Goal: Task Accomplishment & Management: Use online tool/utility

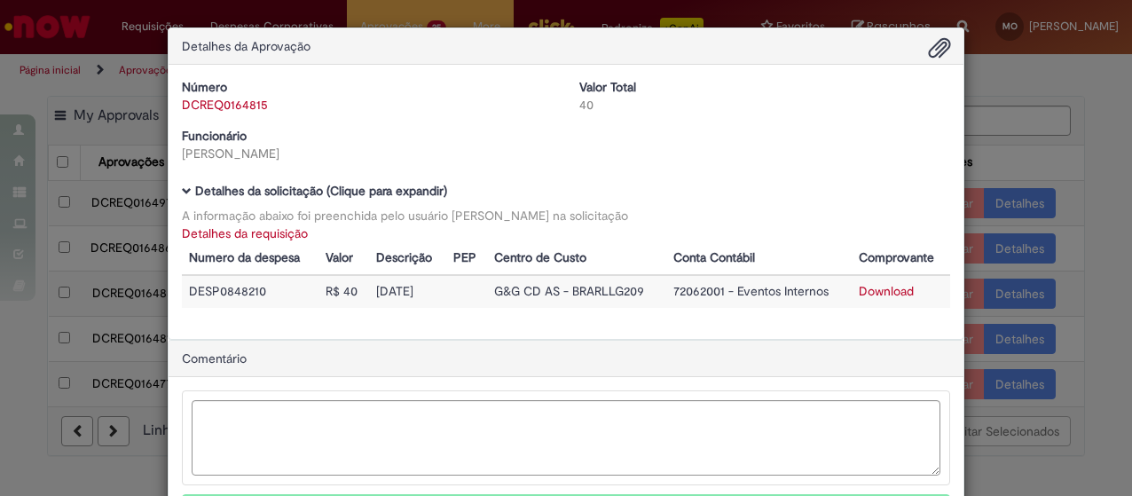
scroll to position [34, 0]
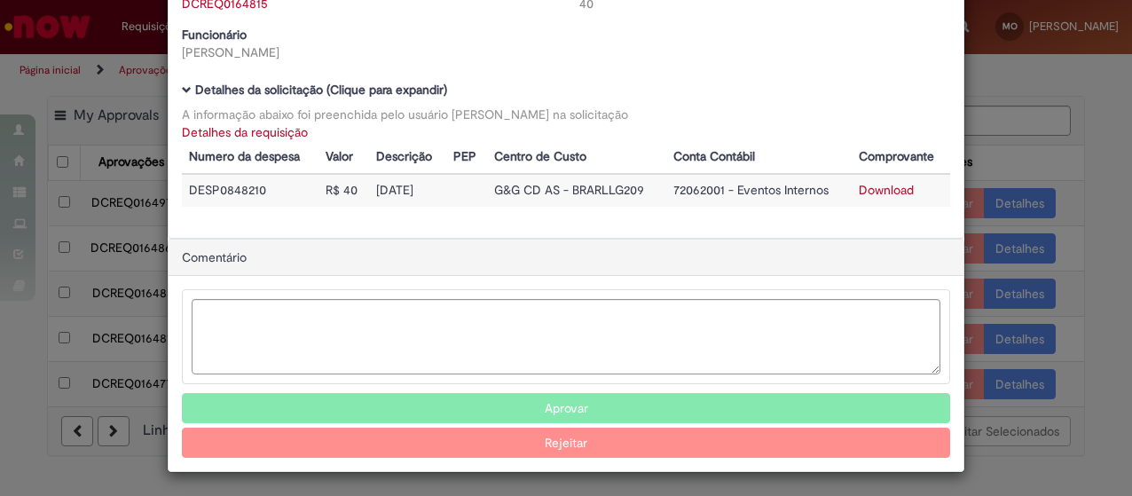
click at [649, 409] on button "Aprovar" at bounding box center [566, 408] width 768 height 30
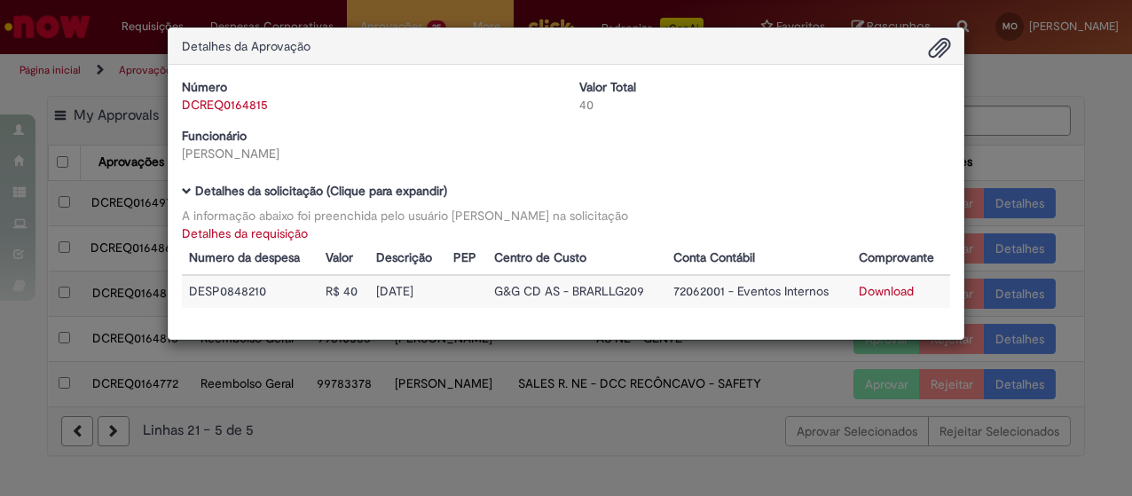
click at [649, 409] on div "Detalhes da Aprovação Número DCREQ0164815 Valor Total 40 Funcionário [PERSON_NA…" at bounding box center [566, 248] width 1132 height 496
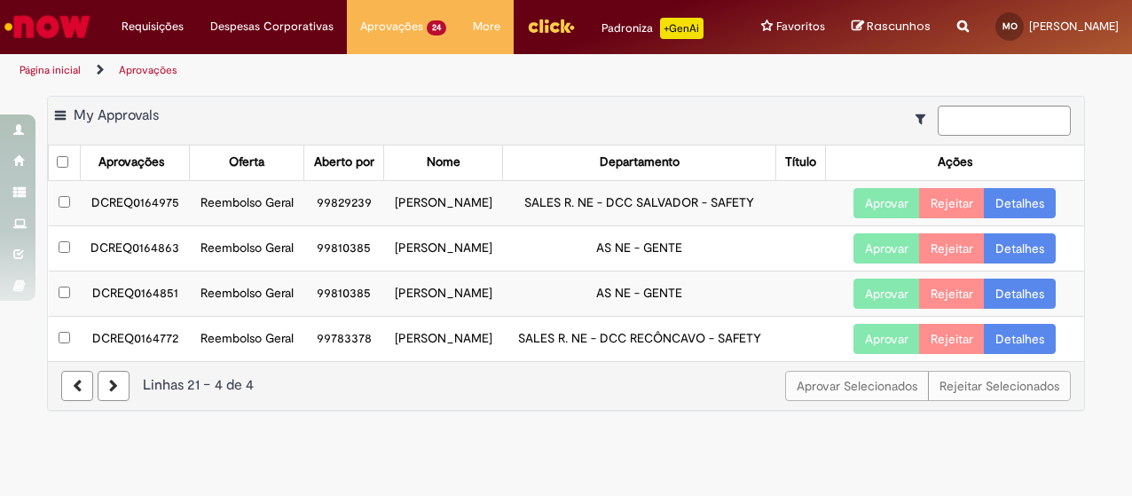
click at [999, 354] on link "Detalhes" at bounding box center [1020, 339] width 72 height 30
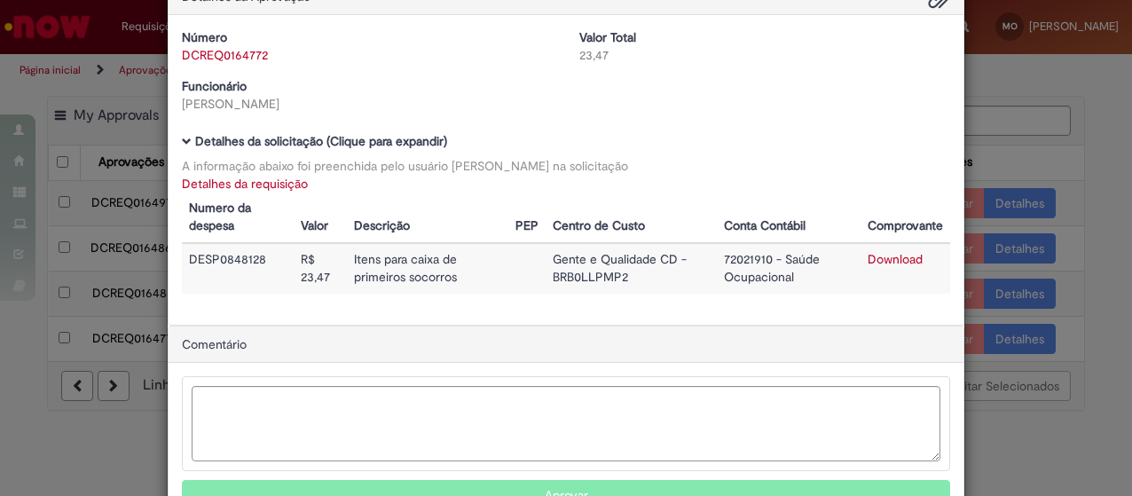
scroll to position [89, 0]
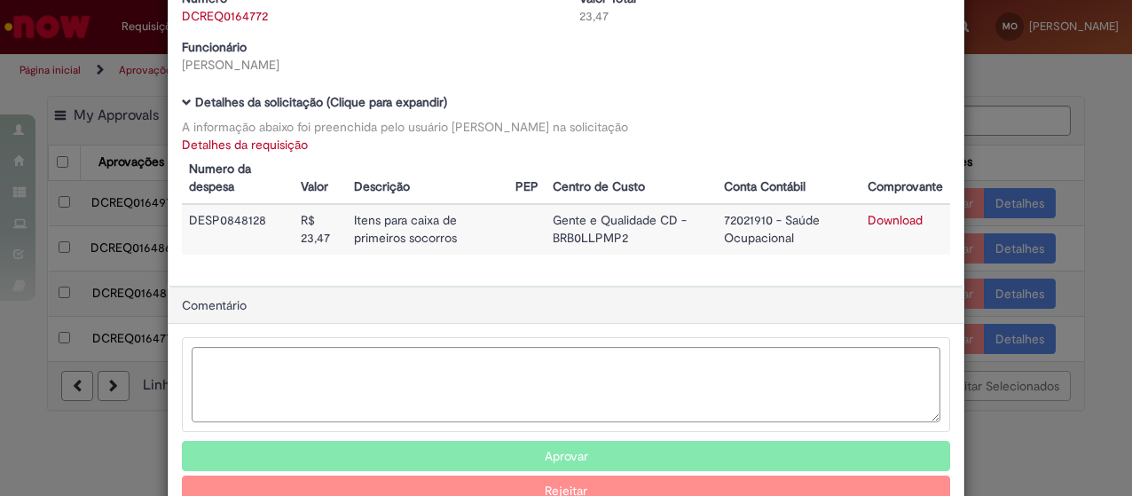
click at [885, 219] on link "Download" at bounding box center [895, 220] width 55 height 16
click at [569, 452] on button "Aprovar" at bounding box center [566, 456] width 768 height 30
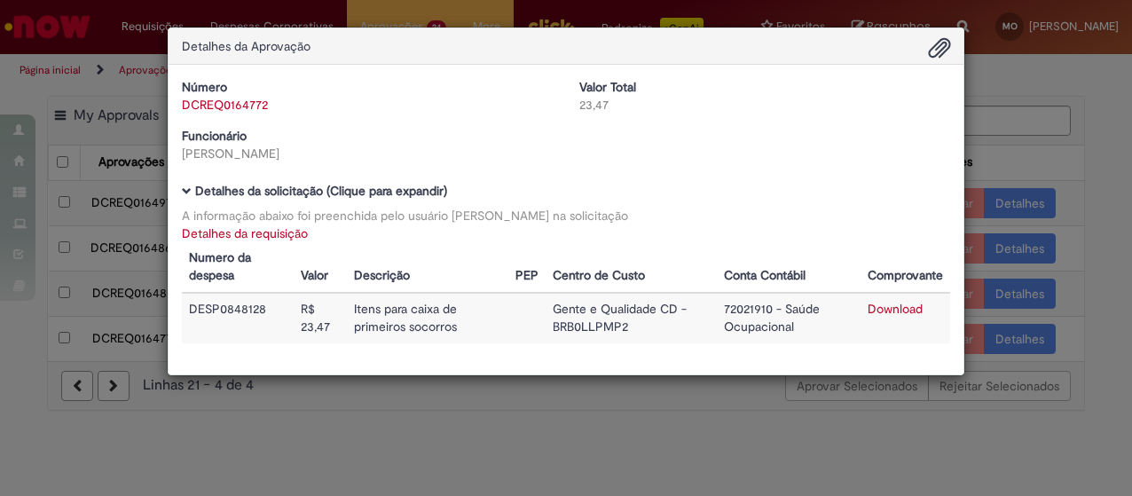
scroll to position [0, 0]
click at [594, 411] on div "Detalhes da Aprovação Número DCREQ0164772 Valor Total 23,47 Funcionário [PERSON…" at bounding box center [566, 248] width 1132 height 496
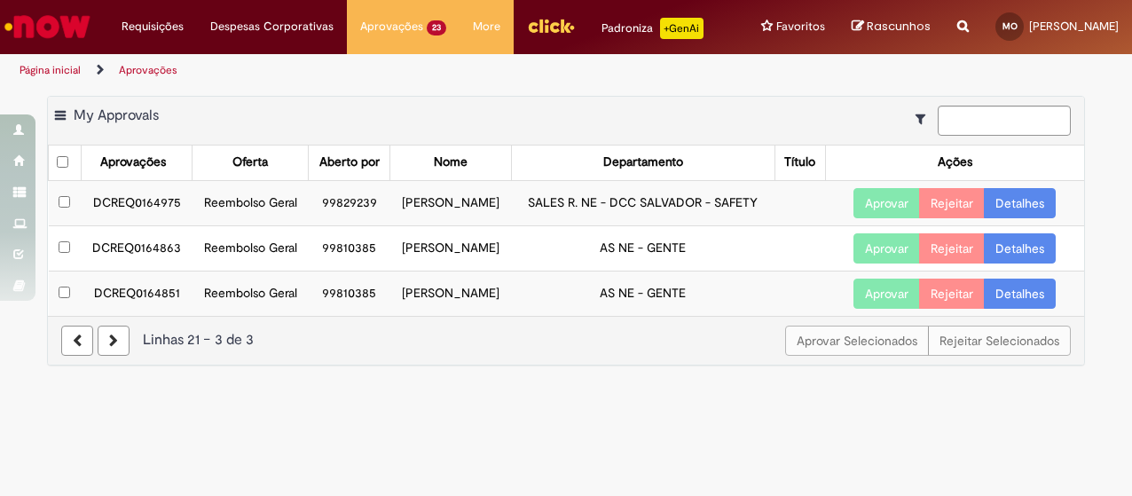
click at [1001, 218] on link "Detalhes" at bounding box center [1020, 203] width 72 height 30
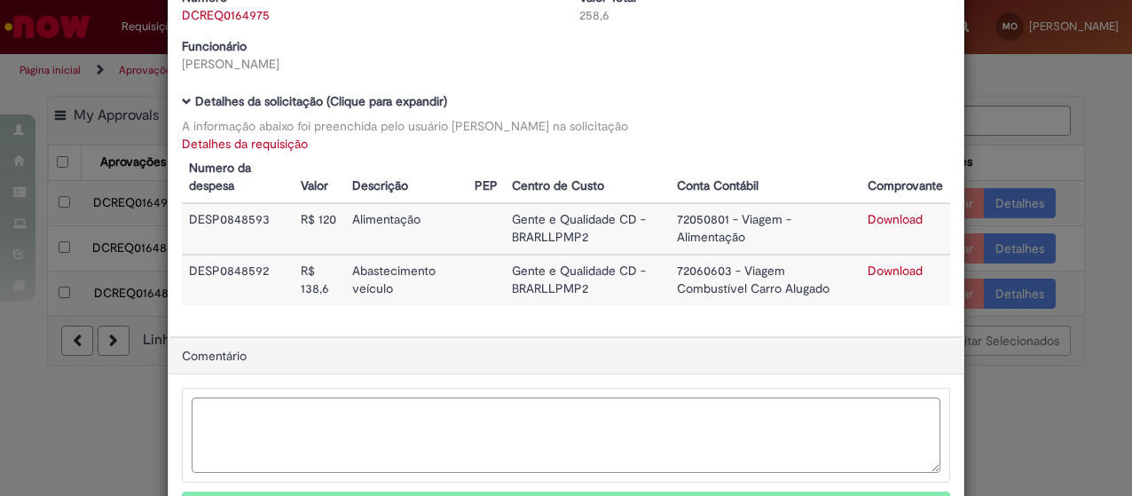
scroll to position [177, 0]
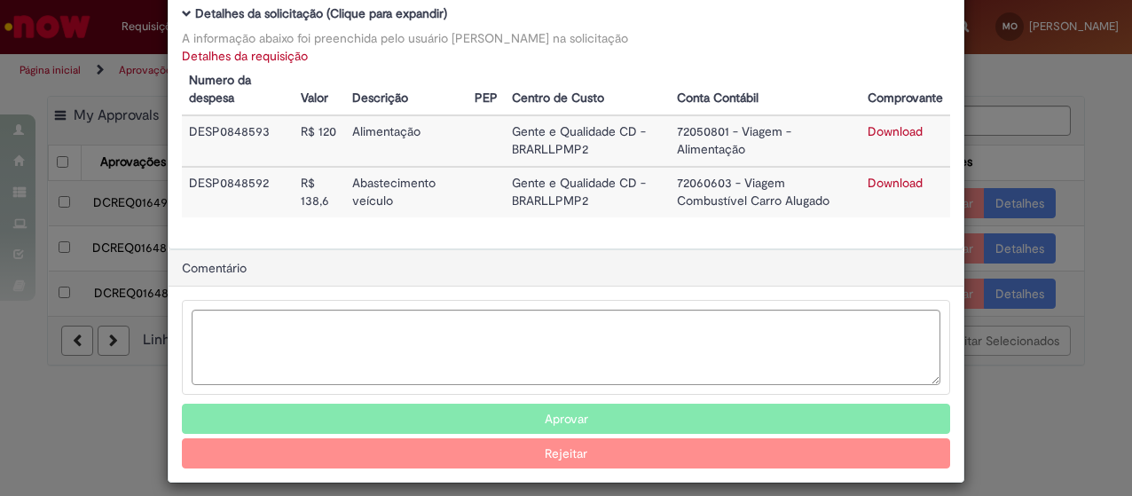
click at [878, 135] on link "Download" at bounding box center [895, 131] width 55 height 16
click at [885, 189] on link "Download" at bounding box center [895, 183] width 55 height 16
click at [437, 405] on button "Aprovar" at bounding box center [566, 419] width 768 height 30
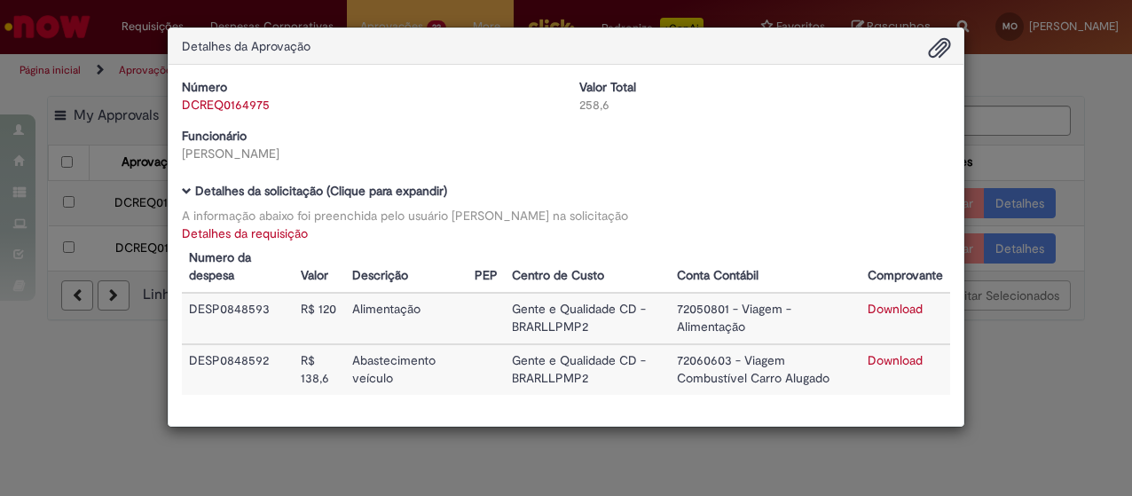
click at [603, 460] on div "Detalhes da Aprovação Número DCREQ0164975 Valor Total 258,6 Funcionário [PERSON…" at bounding box center [566, 248] width 1132 height 496
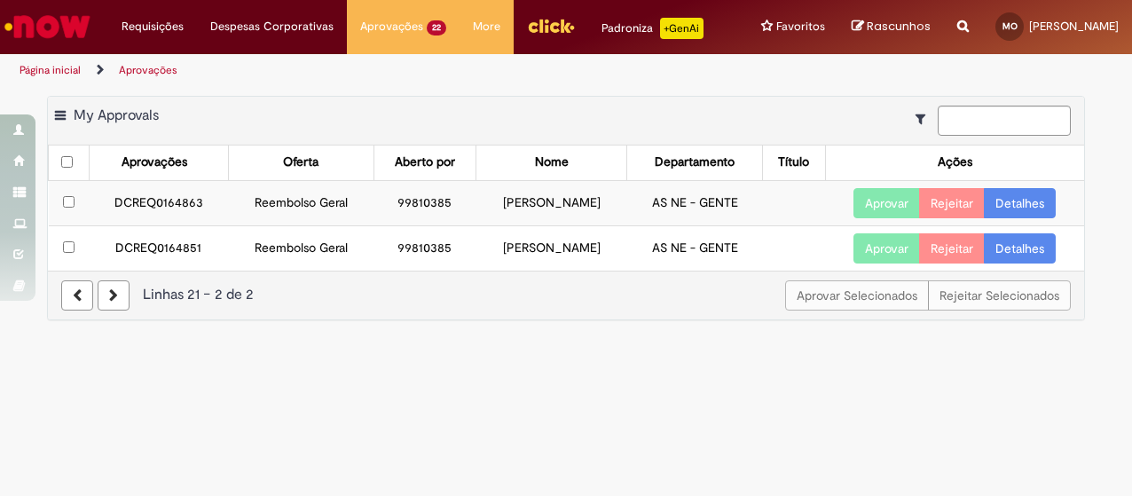
click at [77, 299] on link at bounding box center [77, 295] width 32 height 30
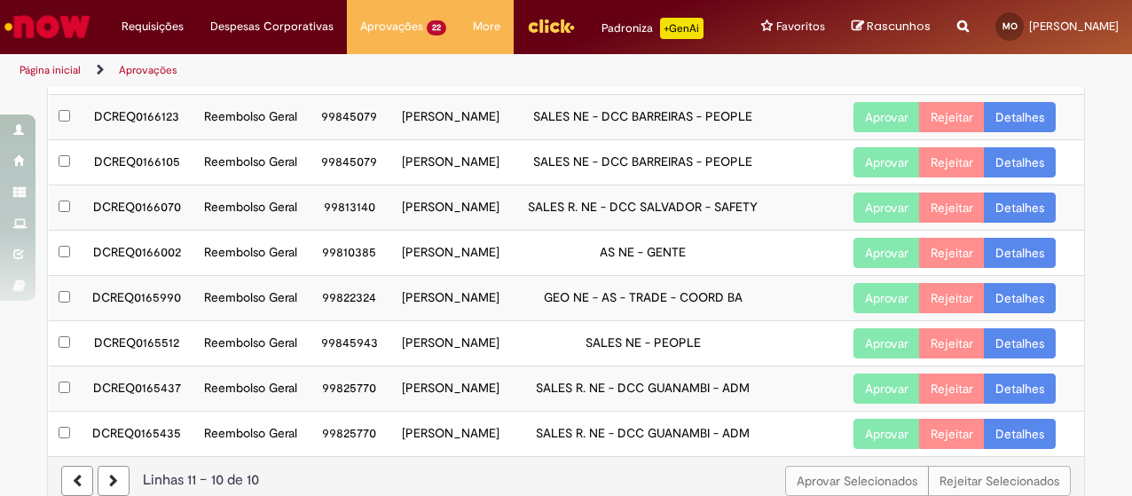
scroll to position [177, 0]
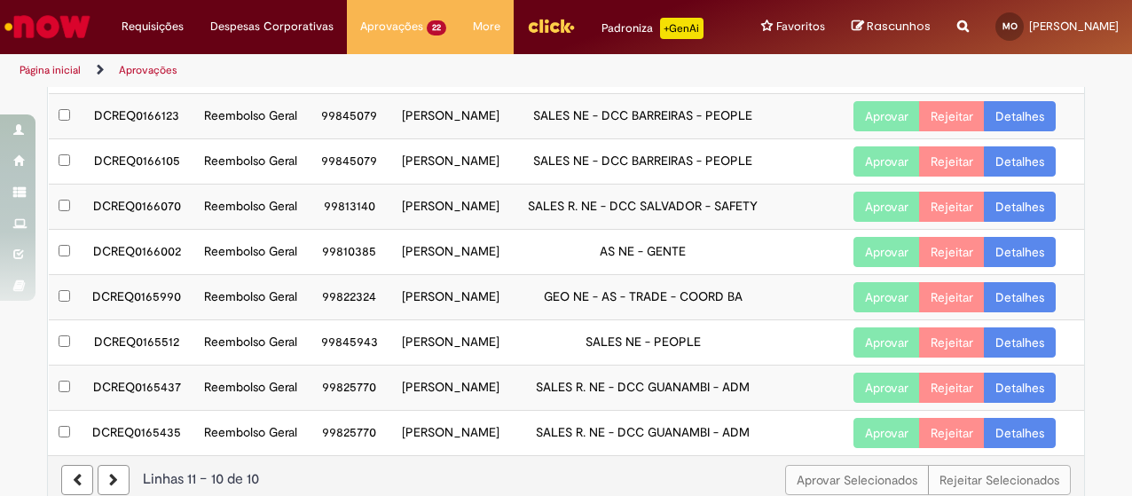
click at [1032, 222] on link "Detalhes" at bounding box center [1020, 207] width 72 height 30
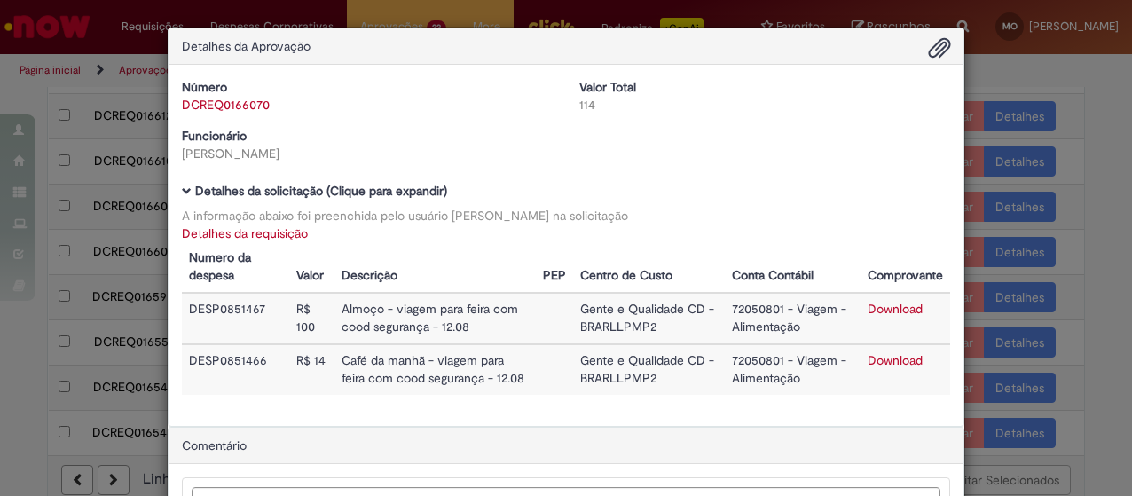
click at [879, 311] on link "Download" at bounding box center [895, 309] width 55 height 16
click at [884, 363] on link "Download" at bounding box center [895, 360] width 55 height 16
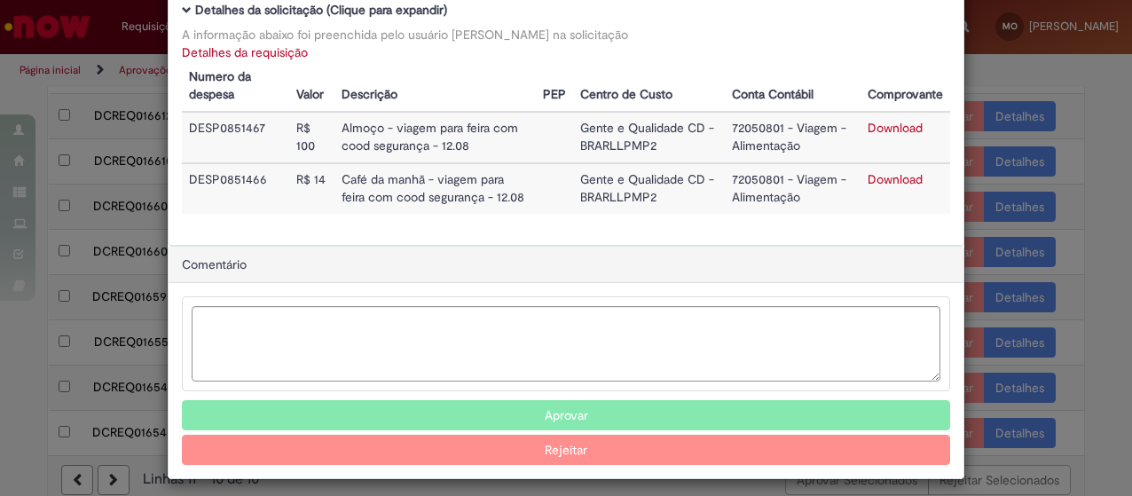
scroll to position [187, 0]
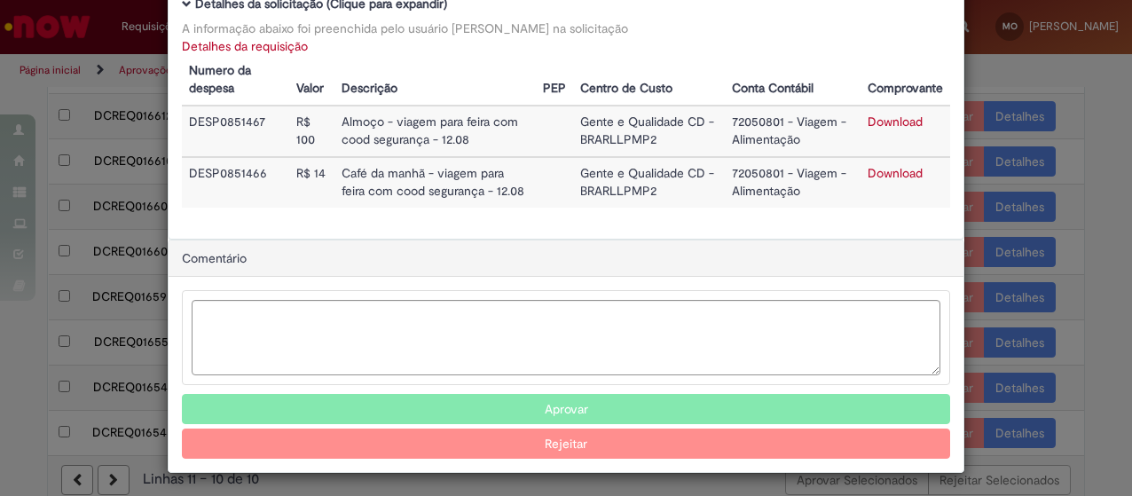
click at [481, 408] on button "Aprovar" at bounding box center [566, 409] width 768 height 30
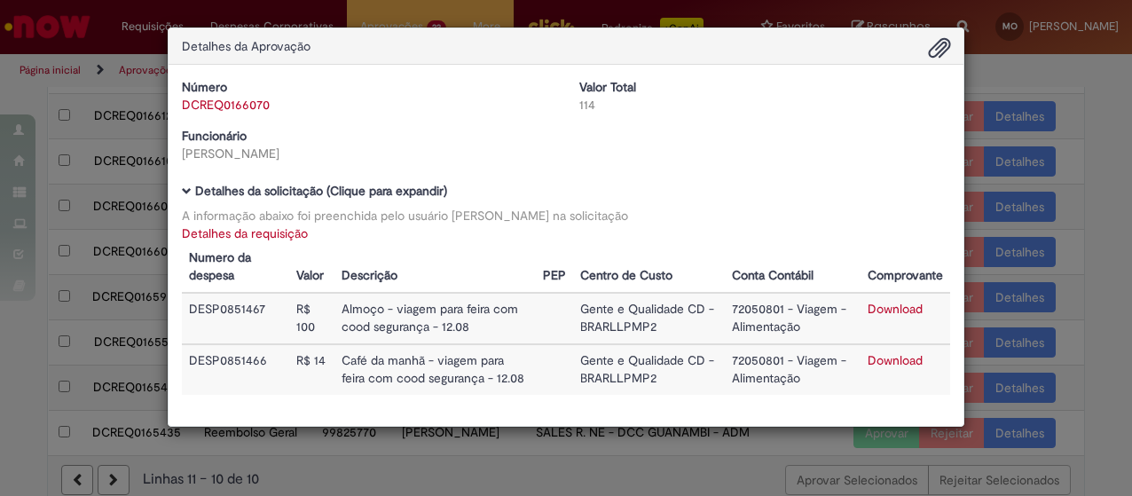
scroll to position [0, 0]
click at [493, 455] on div "Detalhes da Aprovação Número DCREQ0166070 Valor Total 114 Funcionário [PERSON_N…" at bounding box center [566, 248] width 1132 height 496
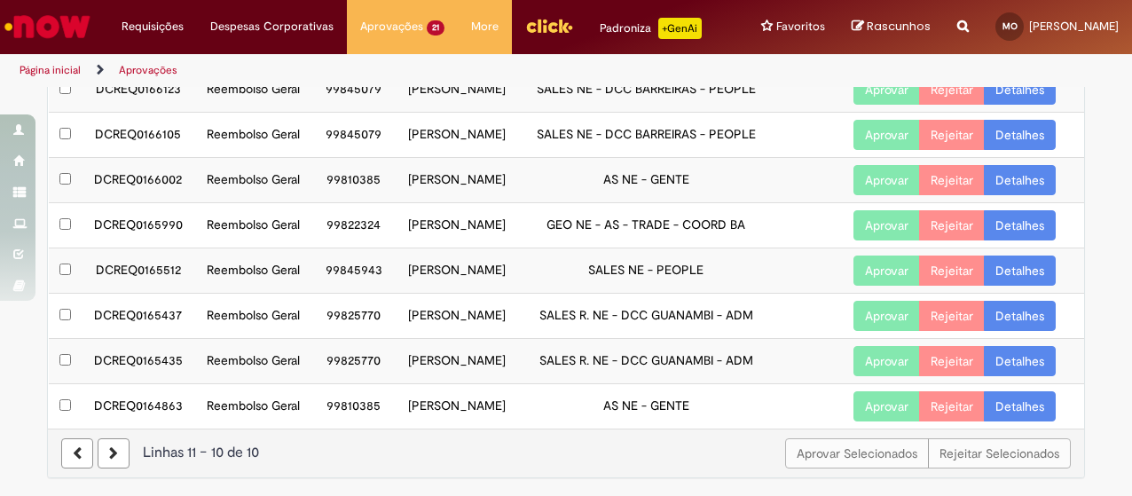
scroll to position [286, 0]
click at [1019, 400] on link "Detalhes" at bounding box center [1020, 406] width 72 height 30
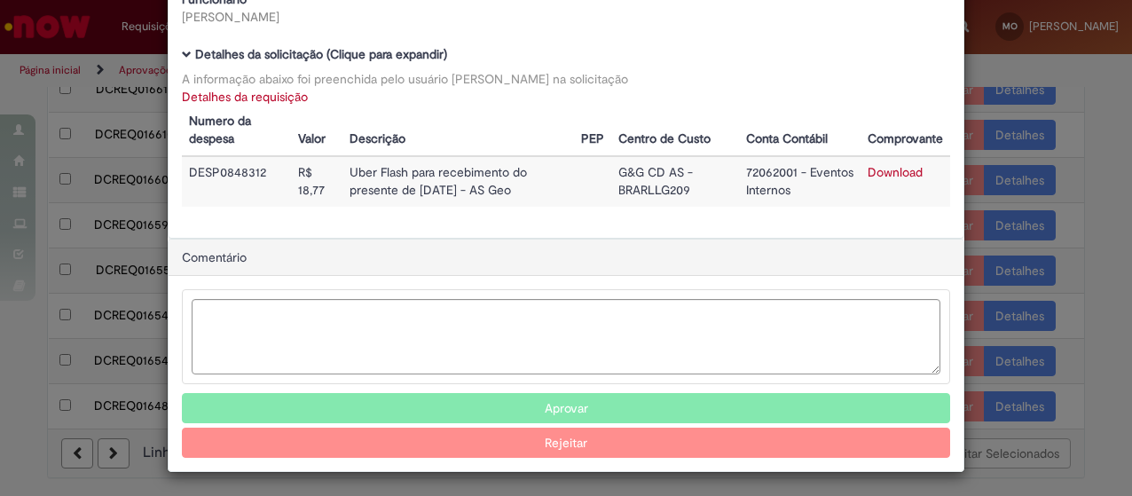
scroll to position [136, 0]
click at [637, 418] on button "Aprovar" at bounding box center [566, 409] width 768 height 30
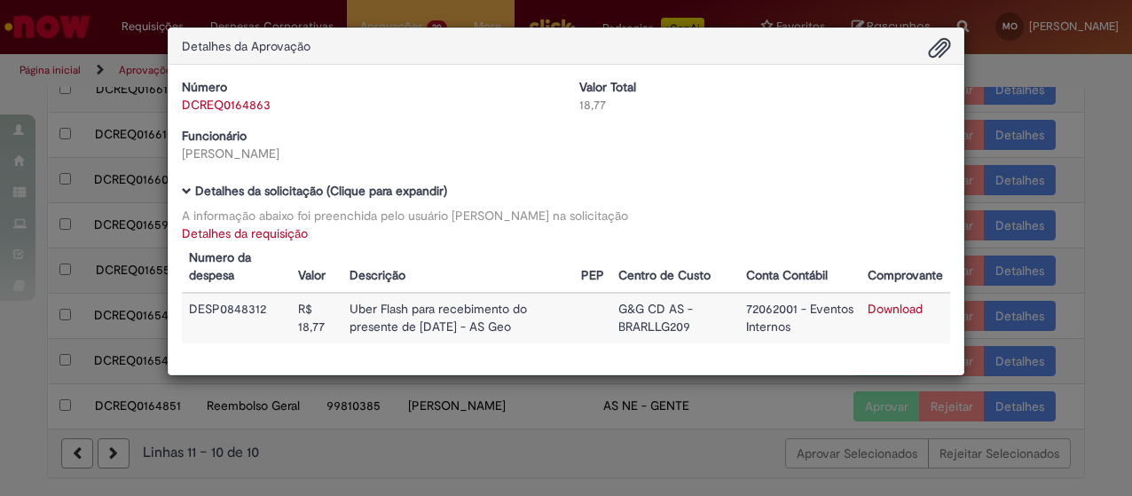
click at [579, 425] on div "Detalhes da Aprovação Número DCREQ0164863 Valor Total 18,77 Funcionário [PERSON…" at bounding box center [566, 248] width 1132 height 496
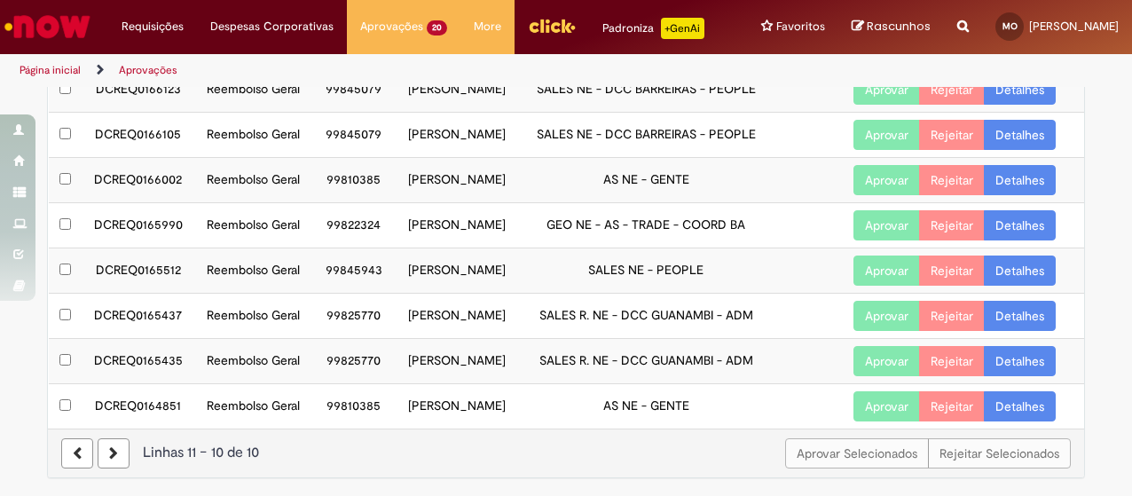
click at [1010, 411] on link "Detalhes" at bounding box center [1020, 406] width 72 height 30
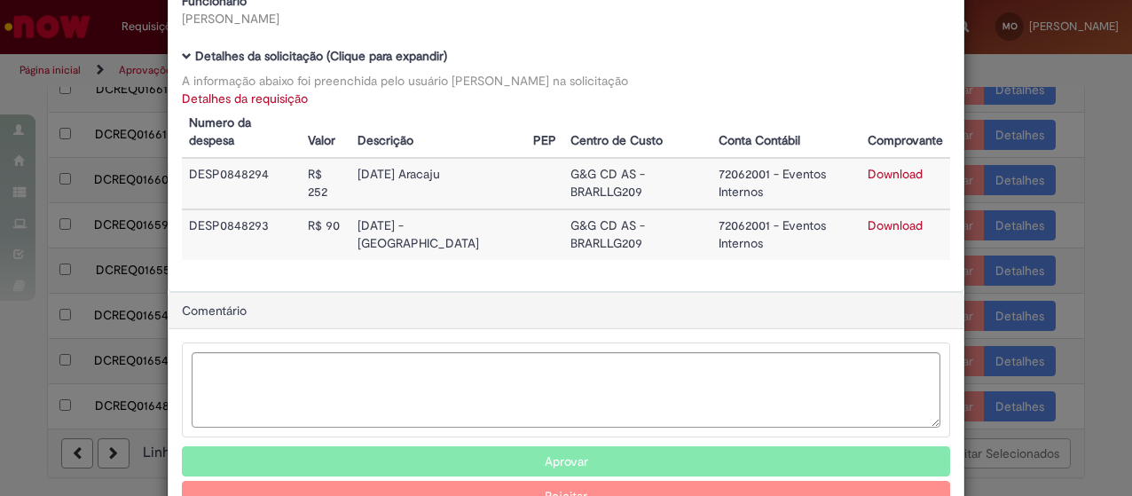
scroll to position [134, 0]
click at [877, 167] on link "Download" at bounding box center [895, 175] width 55 height 16
click at [552, 447] on button "Aprovar" at bounding box center [566, 462] width 768 height 30
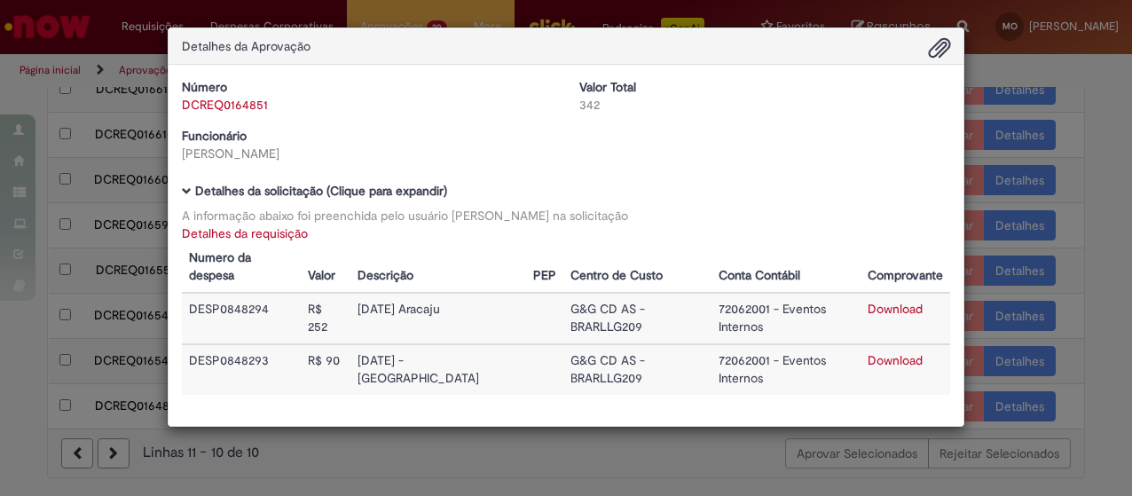
scroll to position [0, 0]
click at [655, 397] on div "Detalhes da Aprovação Número DCREQ0164851 Valor Total 342 Funcionário [PERSON_N…" at bounding box center [566, 248] width 1132 height 496
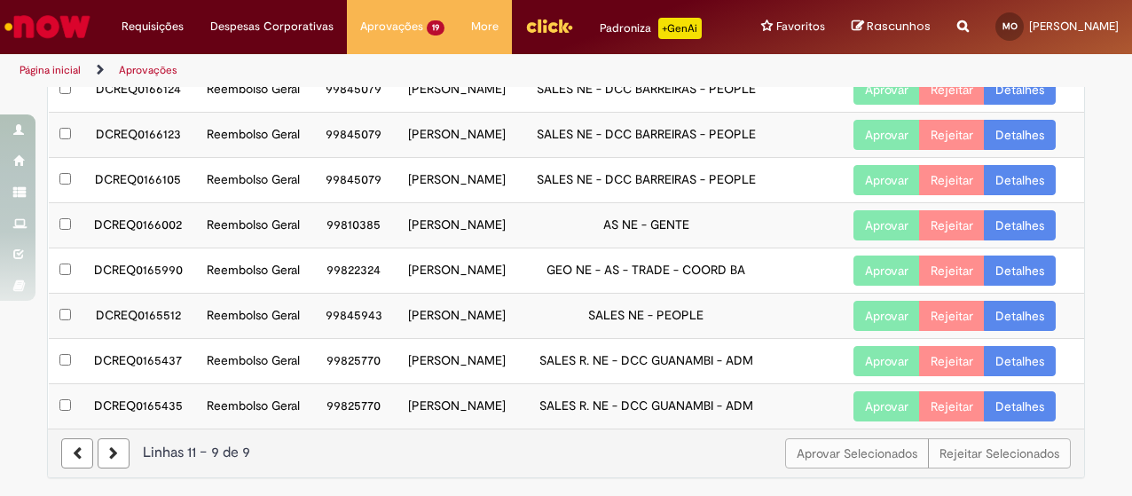
scroll to position [235, 0]
click at [1022, 405] on link "Detalhes" at bounding box center [1020, 406] width 72 height 30
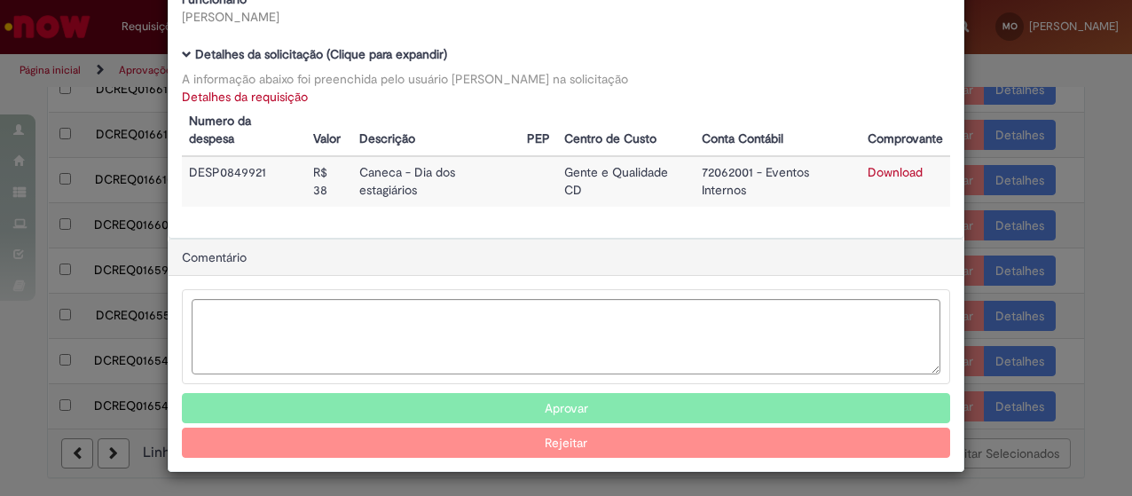
scroll to position [136, 0]
click at [875, 175] on link "Download" at bounding box center [895, 173] width 55 height 16
click at [543, 404] on button "Aprovar" at bounding box center [566, 409] width 768 height 30
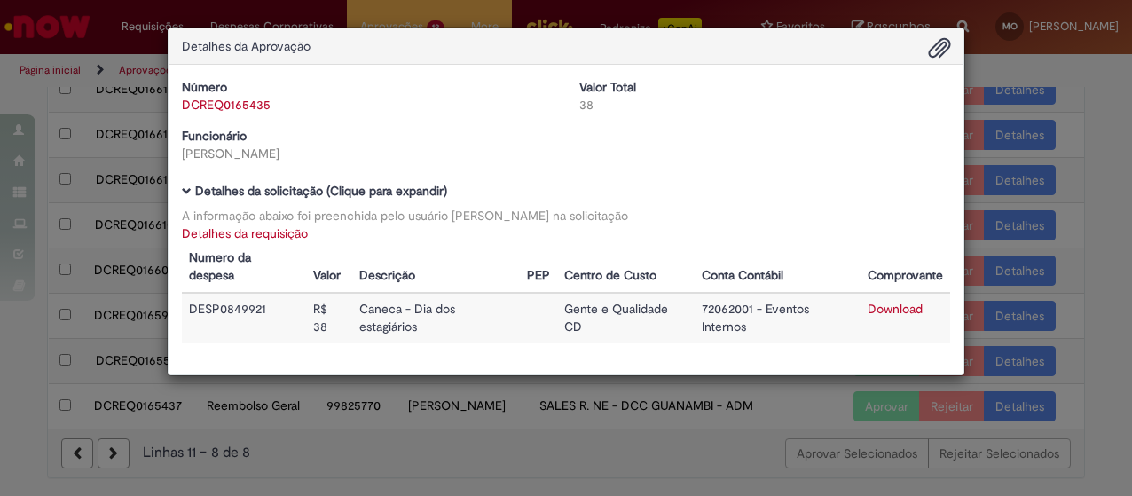
scroll to position [185, 0]
click at [877, 413] on div "Detalhes da Aprovação Número DCREQ0165435 Valor Total 38 Funcionário [PERSON_NA…" at bounding box center [566, 248] width 1132 height 496
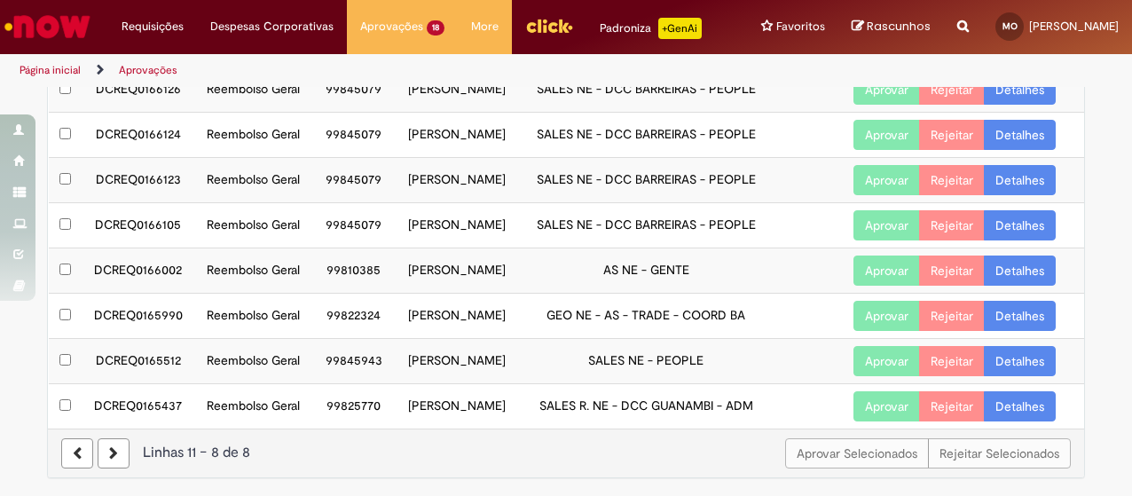
click at [869, 402] on button "Aprovar" at bounding box center [887, 406] width 67 height 30
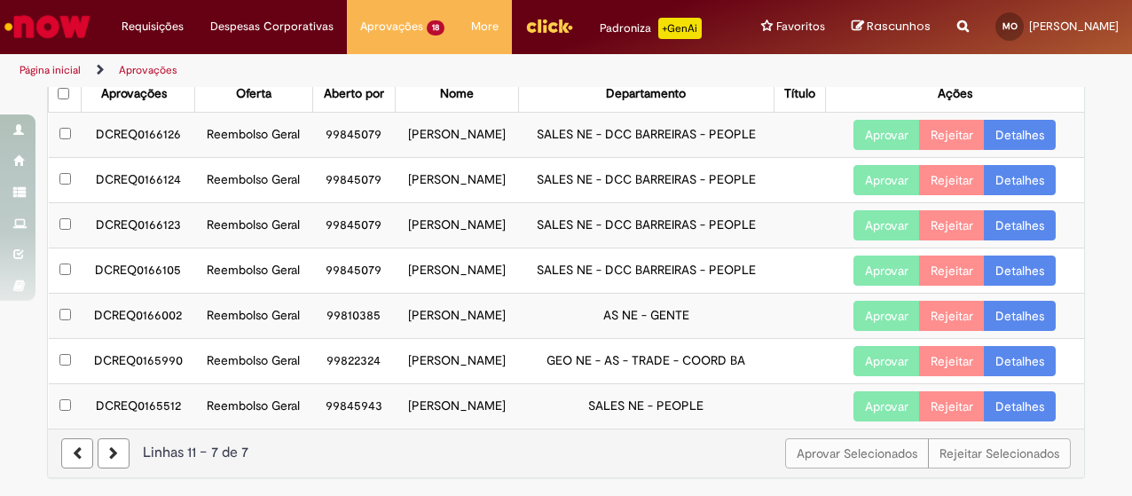
scroll to position [135, 0]
click at [1025, 351] on link "Detalhes" at bounding box center [1020, 361] width 72 height 30
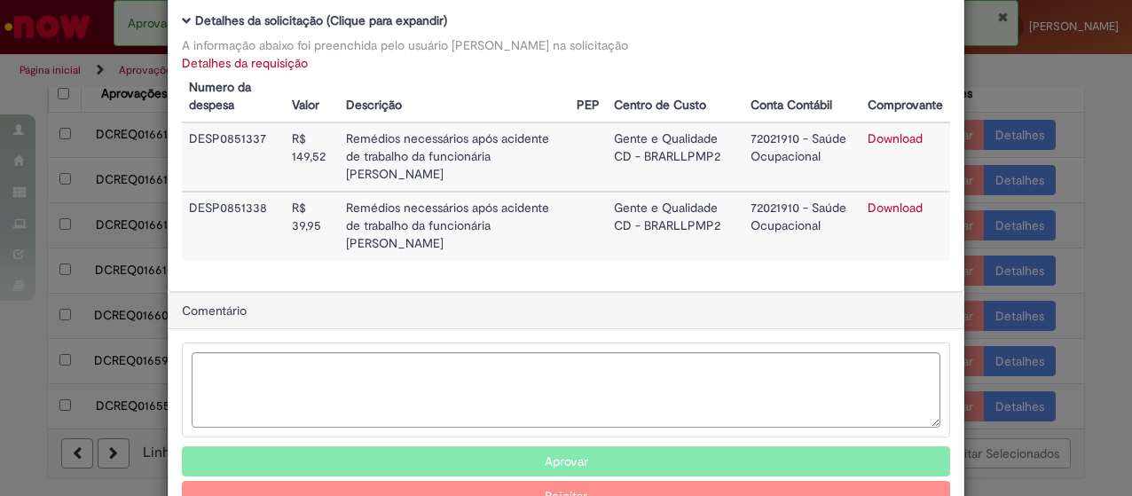
scroll to position [177, 0]
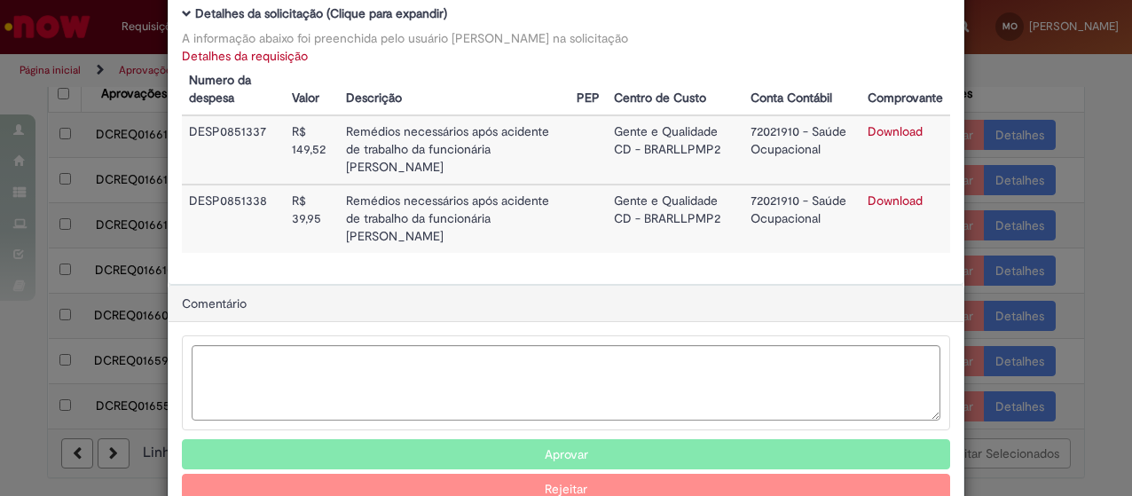
click at [887, 131] on link "Download" at bounding box center [895, 131] width 55 height 16
click at [599, 460] on button "Aprovar" at bounding box center [566, 454] width 768 height 30
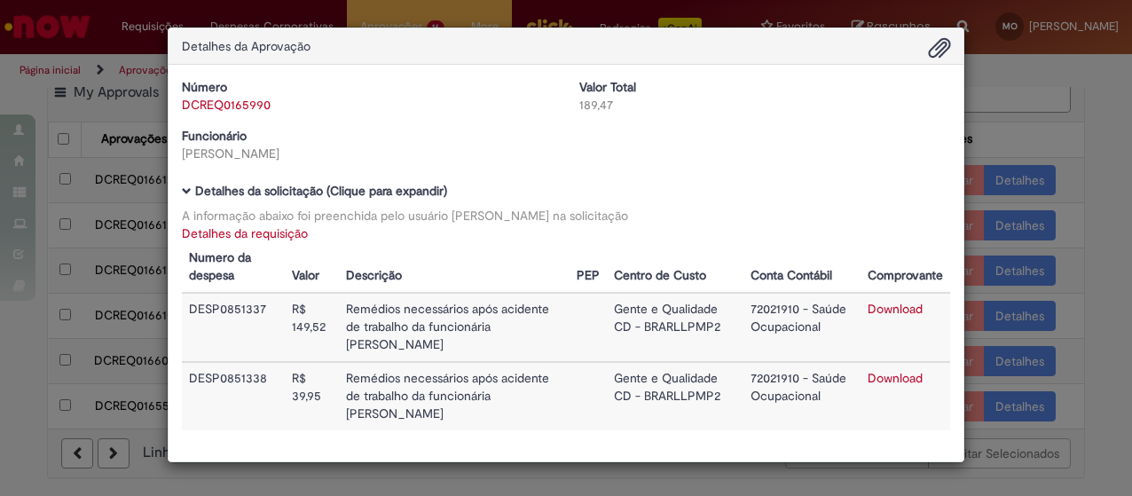
scroll to position [84, 0]
click at [585, 479] on div "Detalhes da Aprovação Número DCREQ0165990 Valor Total 189,47 Funcionário [PERSO…" at bounding box center [566, 248] width 1132 height 496
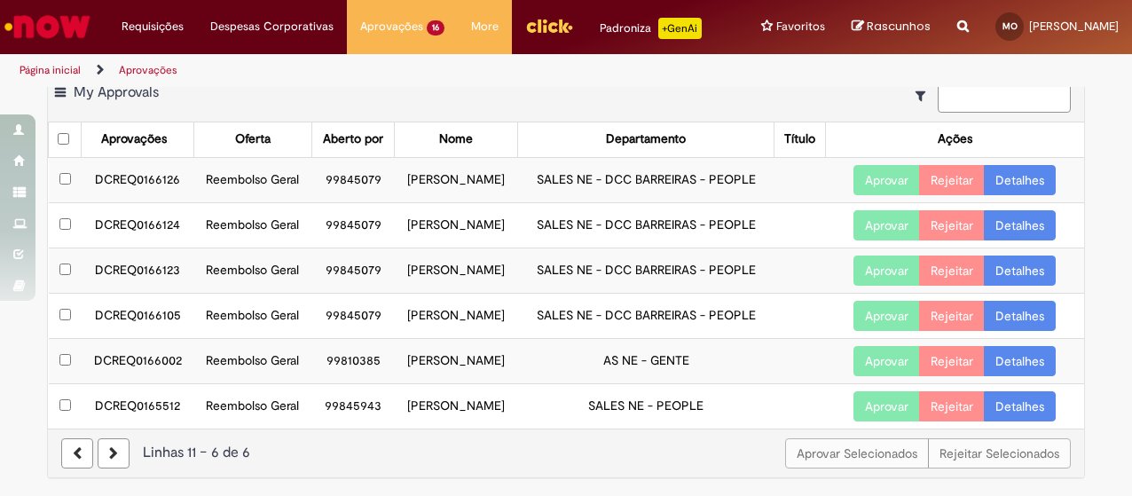
click at [1013, 411] on link "Detalhes" at bounding box center [1020, 406] width 72 height 30
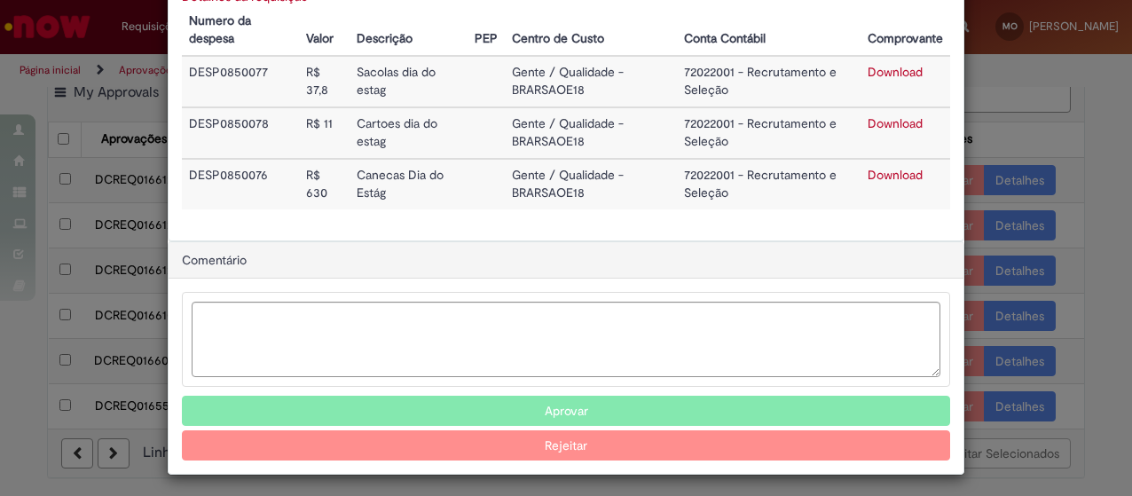
scroll to position [240, 0]
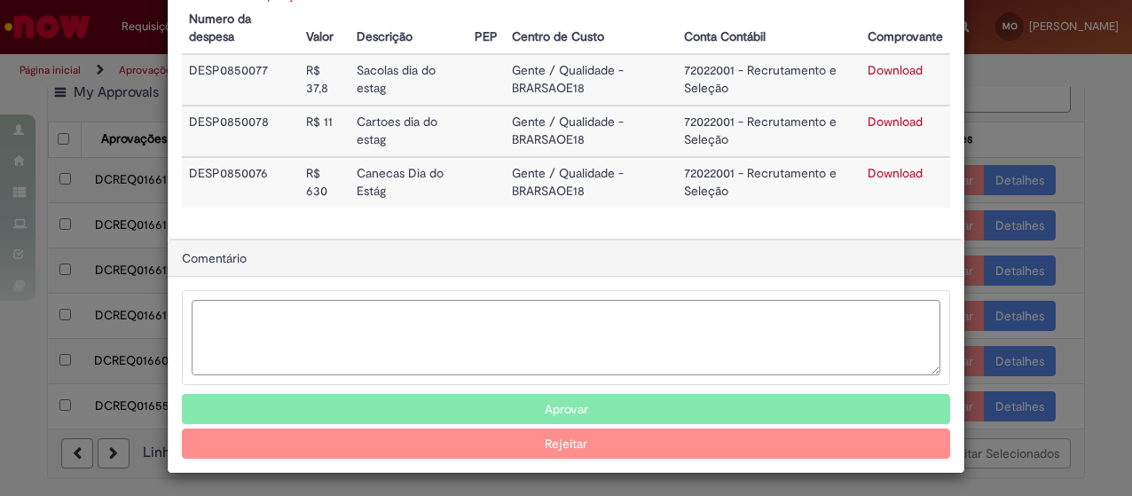
click at [403, 409] on button "Aprovar" at bounding box center [566, 409] width 768 height 30
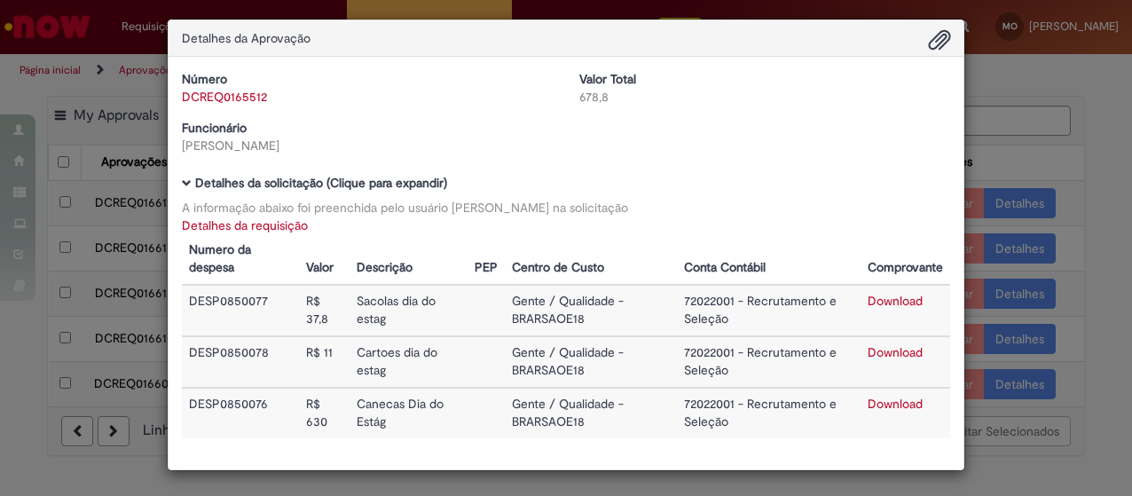
scroll to position [34, 0]
click at [63, 347] on div "Detalhes da Aprovação Número DCREQ0165512 Valor Total 678,8 Funcionário [PERSON…" at bounding box center [566, 248] width 1132 height 496
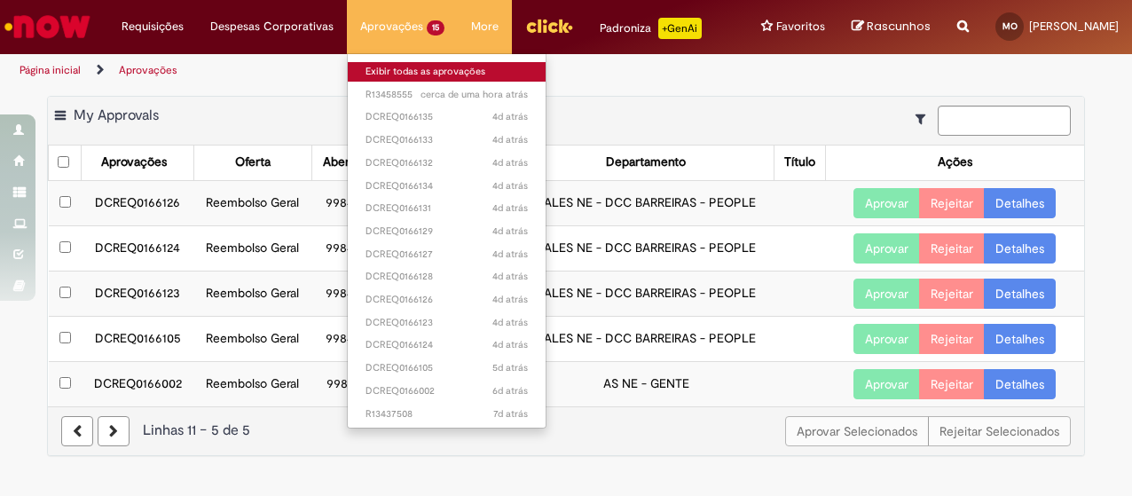
click at [397, 75] on link "Exibir todas as aprovações" at bounding box center [447, 72] width 198 height 20
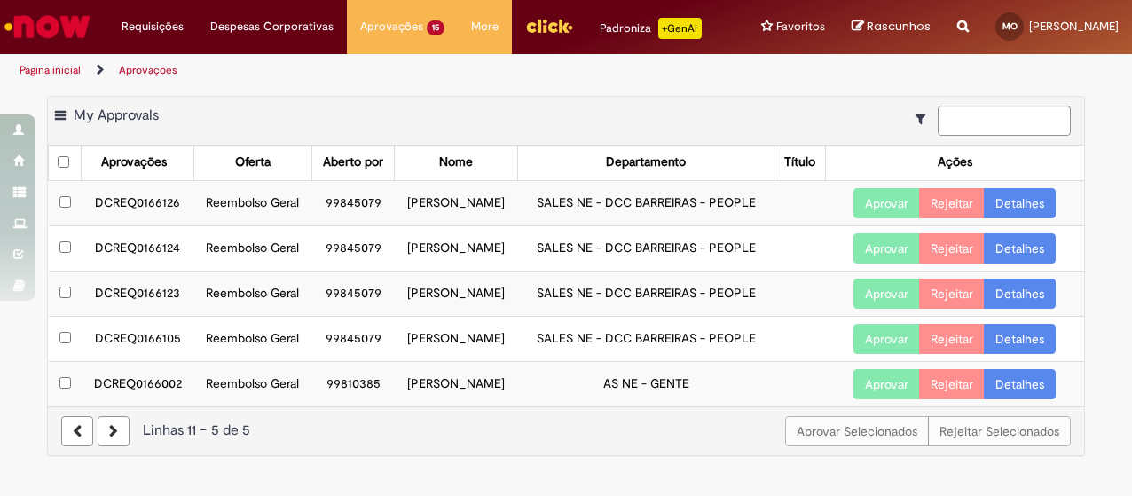
scroll to position [0, 0]
